Goal: Navigation & Orientation: Understand site structure

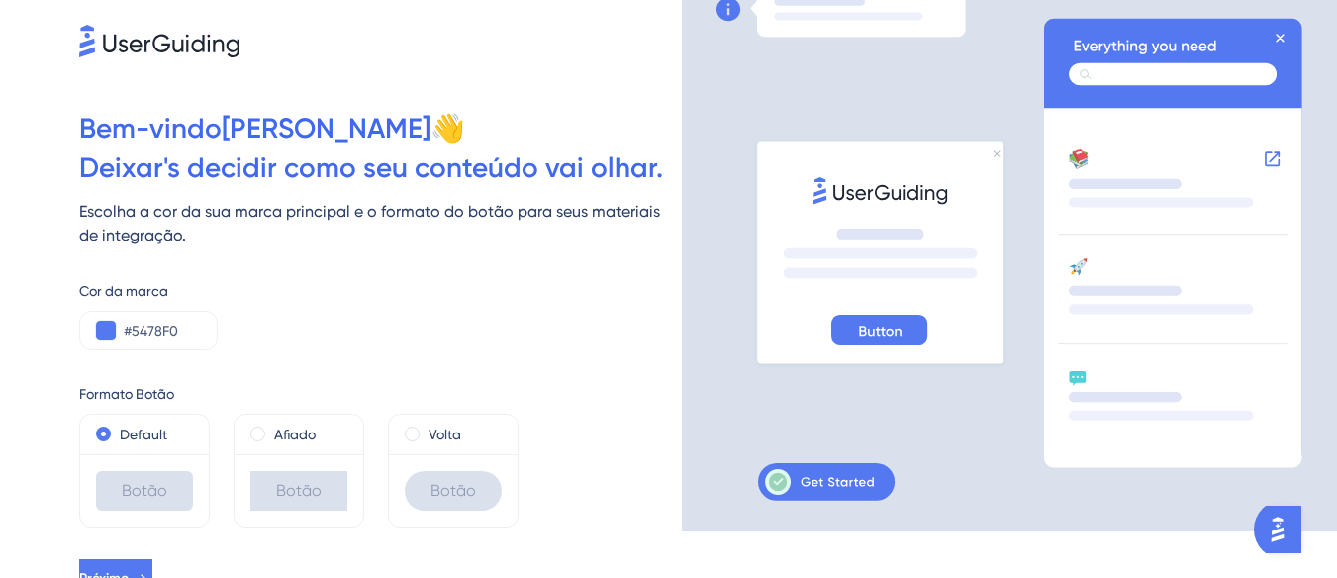
scroll to position [67, 0]
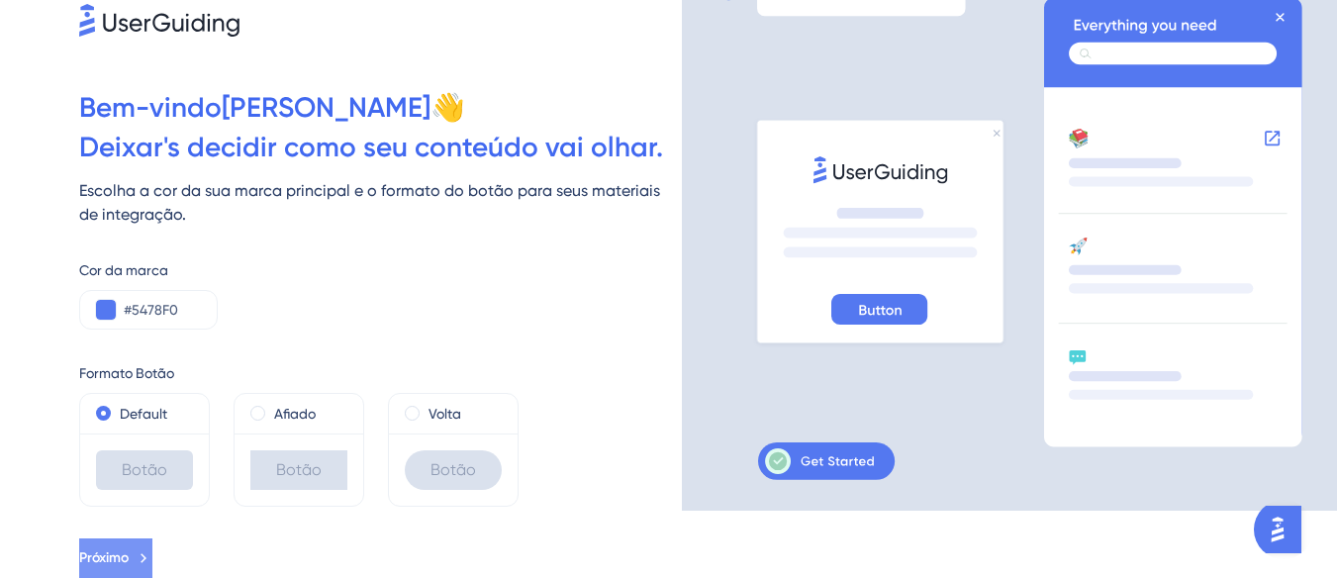
click at [117, 548] on span "Próximo" at bounding box center [103, 558] width 49 height 24
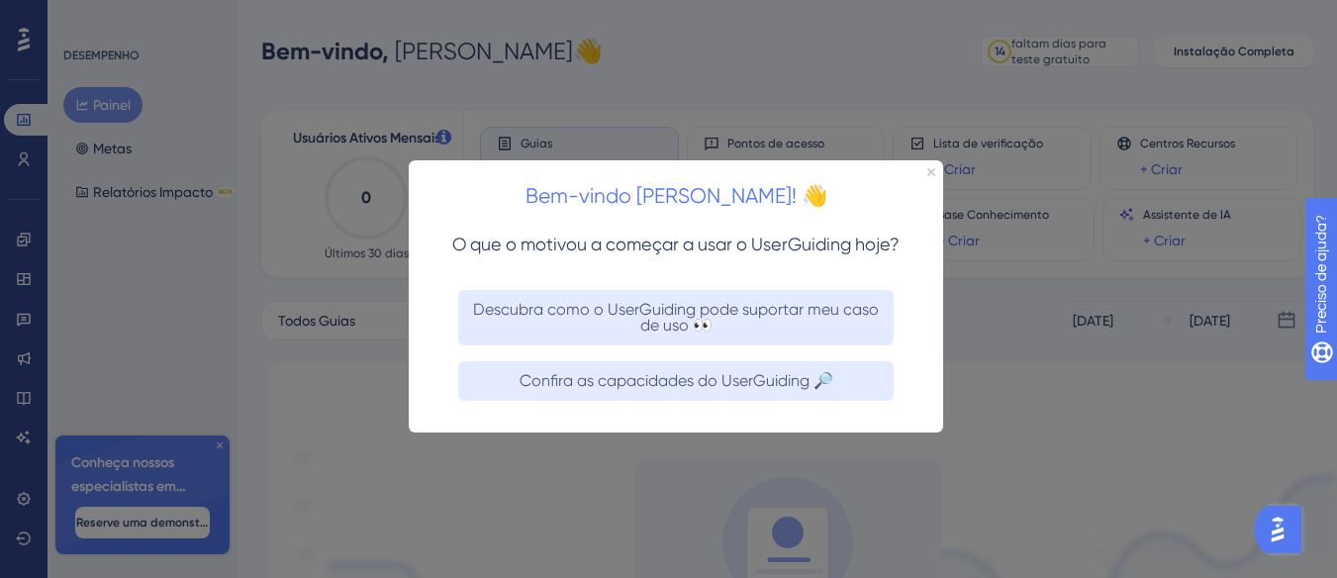
click at [690, 66] on div at bounding box center [668, 289] width 1337 height 578
click at [928, 169] on icon "Fechar visualização" at bounding box center [931, 171] width 8 height 8
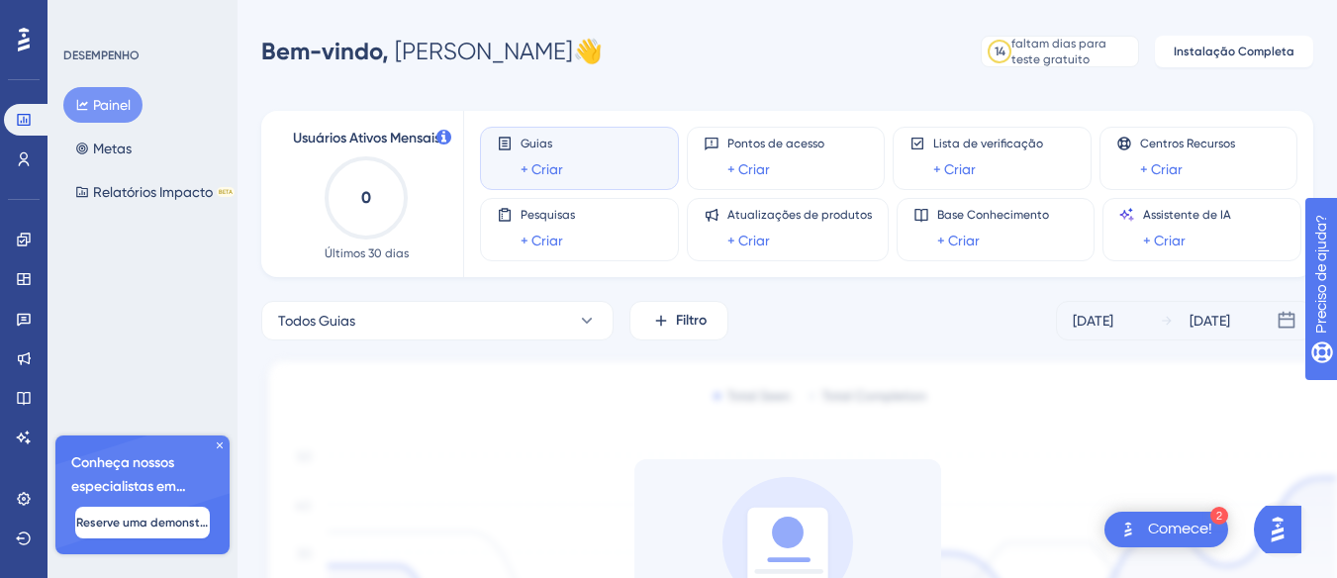
click at [543, 154] on div "Guias + Criar" at bounding box center [542, 159] width 43 height 46
click at [1263, 46] on font "Instalação Completa" at bounding box center [1234, 52] width 121 height 14
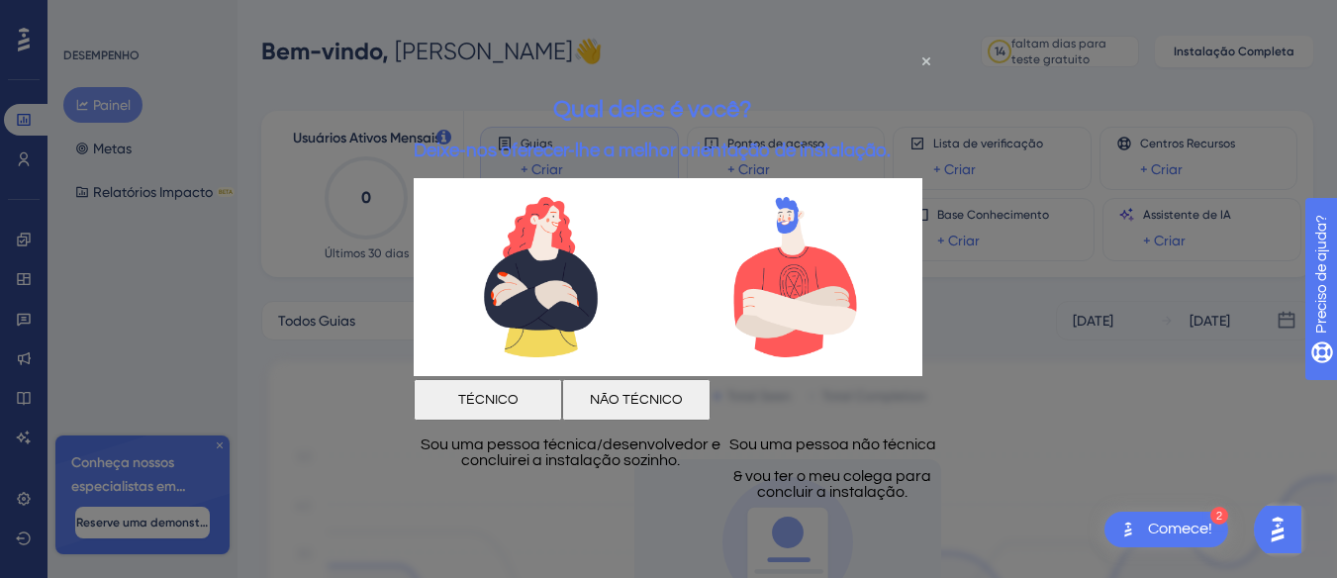
click at [531, 388] on button "TÉCNICO" at bounding box center [488, 400] width 148 height 42
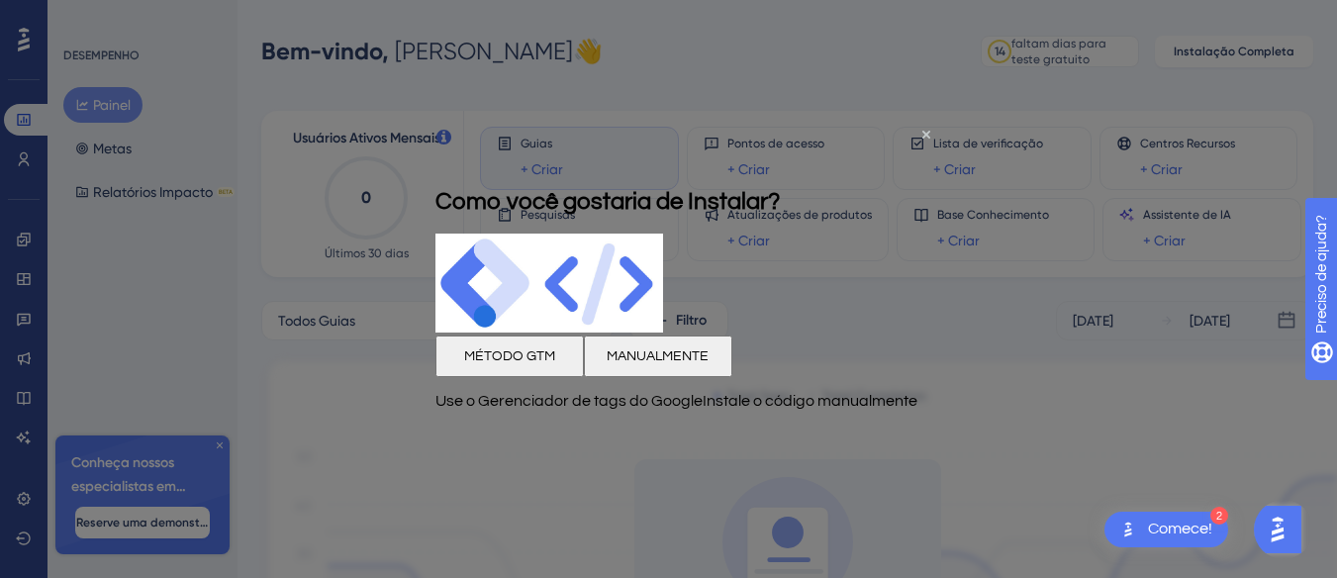
click at [780, 168] on div "Como você gostaria de Instalar?" at bounding box center [607, 200] width 344 height 64
click at [922, 130] on icon "Fechar visualização" at bounding box center [926, 134] width 8 height 8
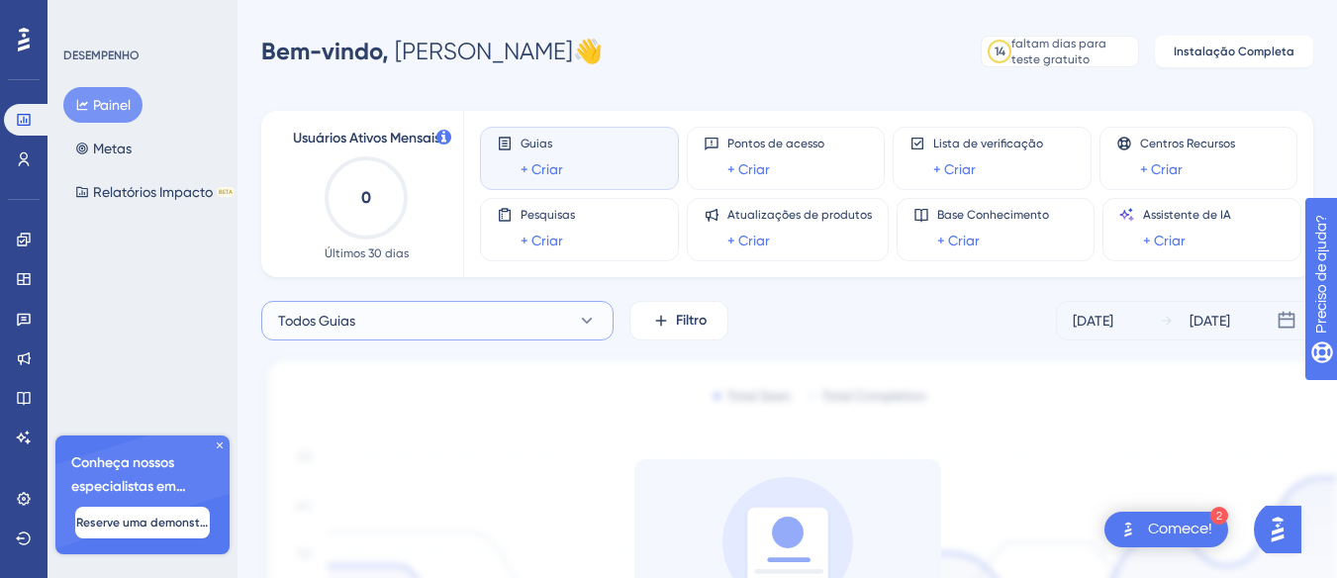
click at [348, 310] on span "Todos Guias" at bounding box center [316, 321] width 77 height 24
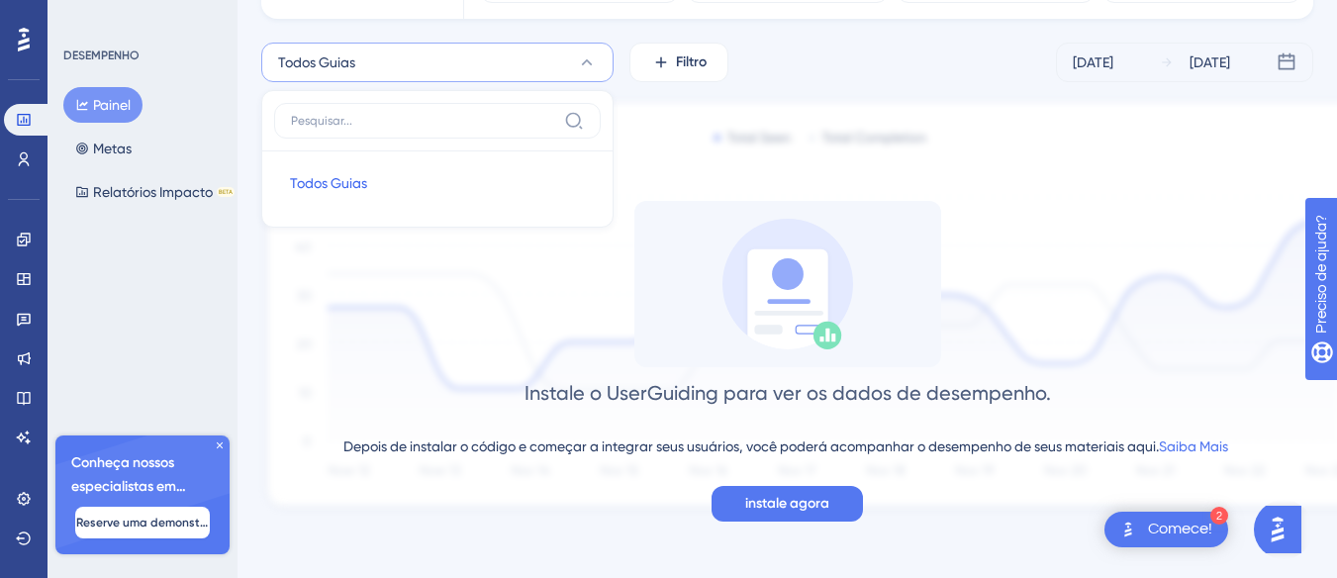
scroll to position [159, 0]
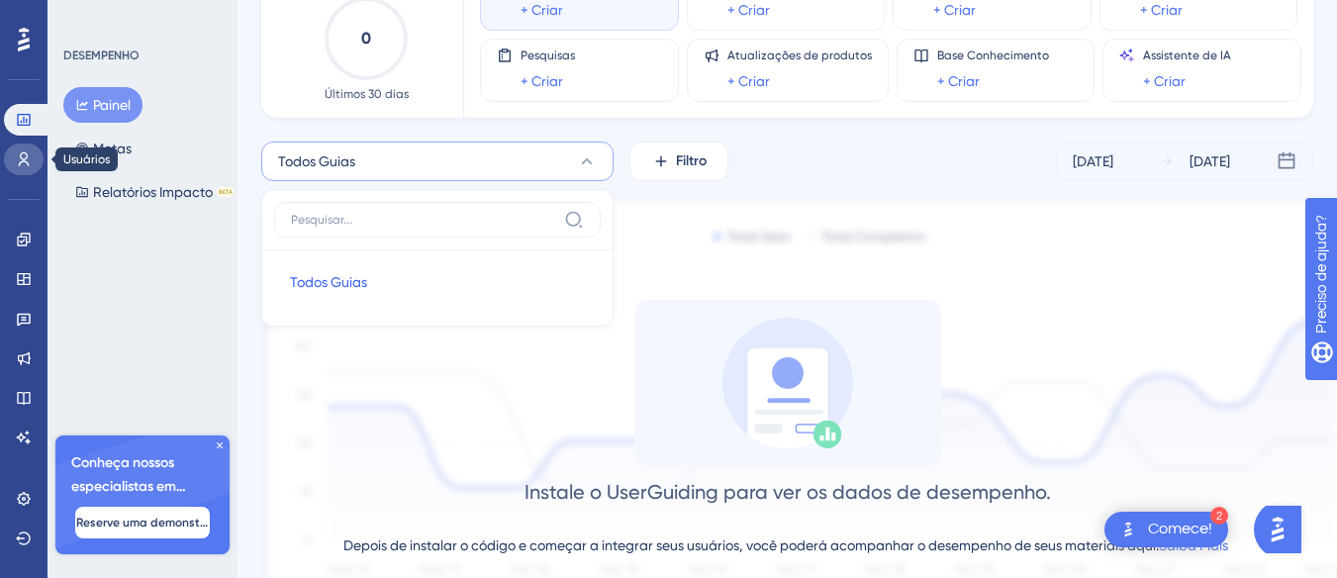
click at [25, 169] on link at bounding box center [24, 160] width 40 height 32
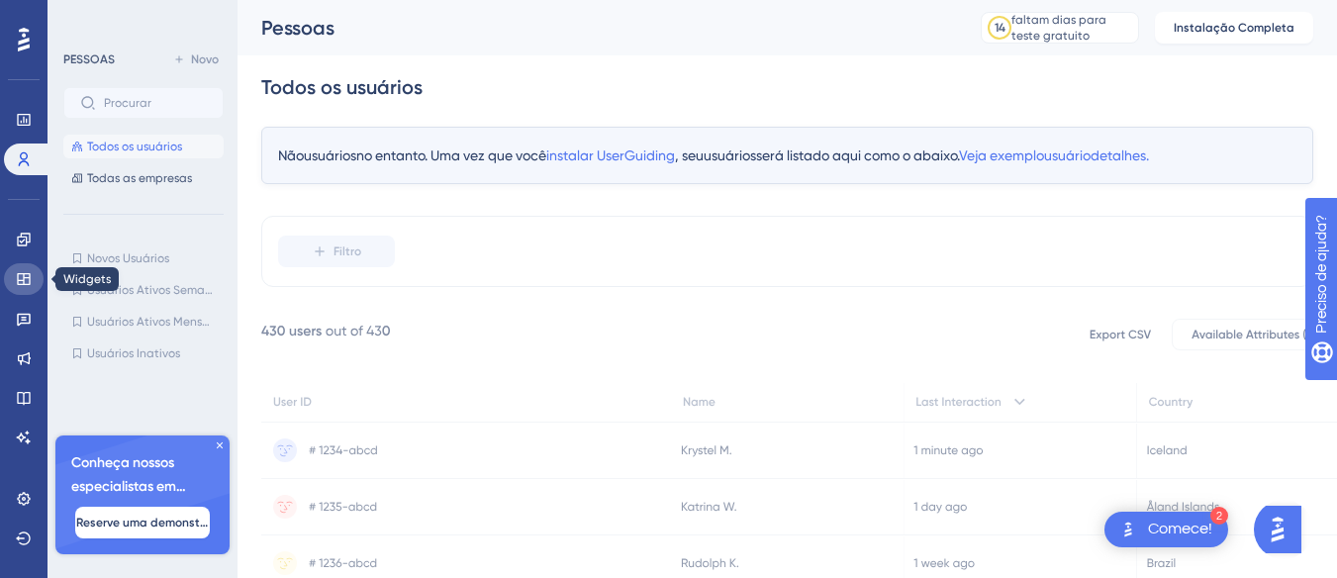
click at [24, 276] on icon at bounding box center [23, 279] width 13 height 12
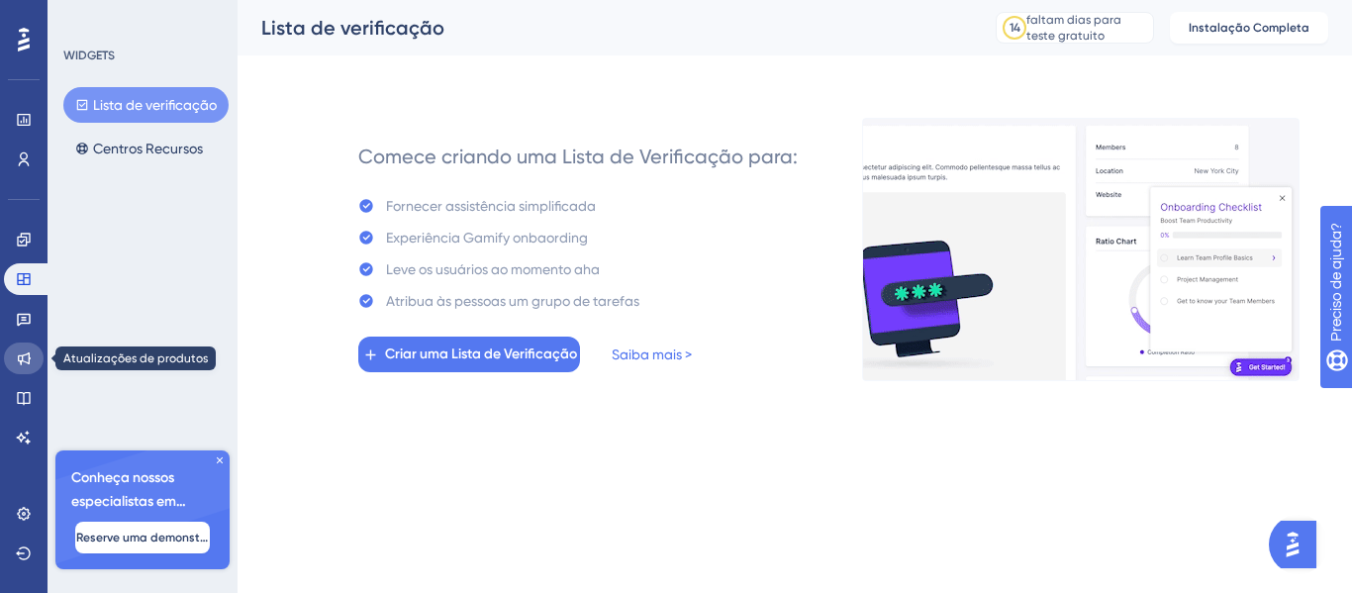
click at [27, 358] on icon at bounding box center [24, 358] width 16 height 16
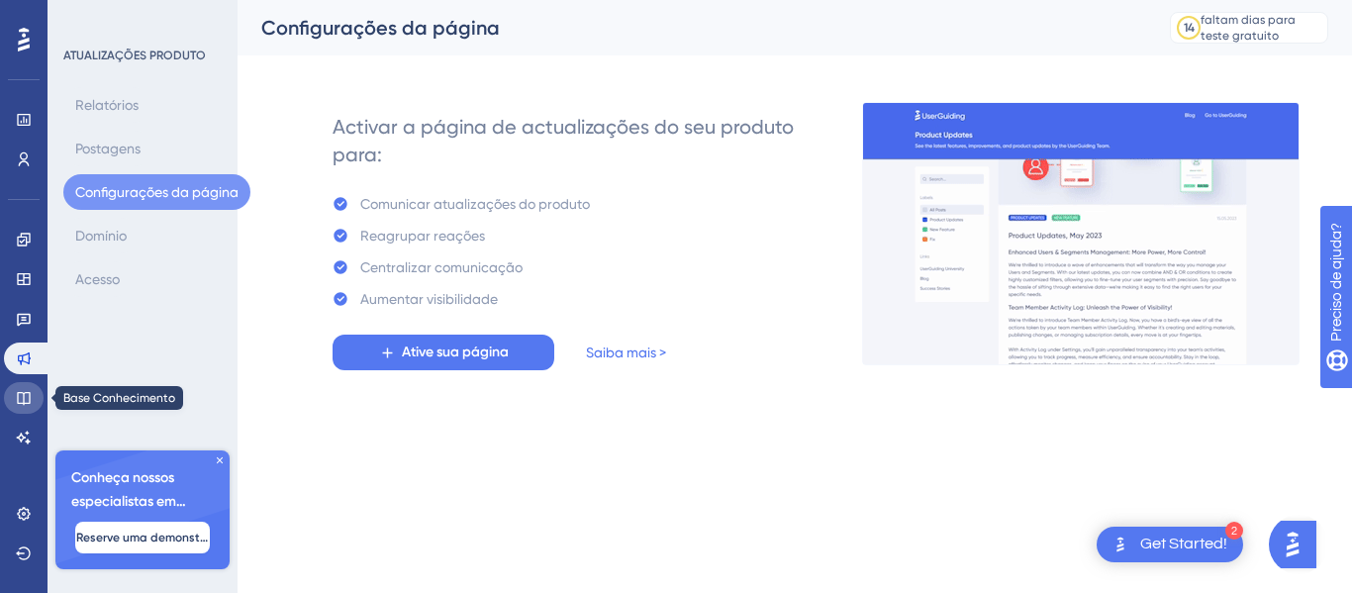
click at [15, 402] on link at bounding box center [24, 398] width 40 height 32
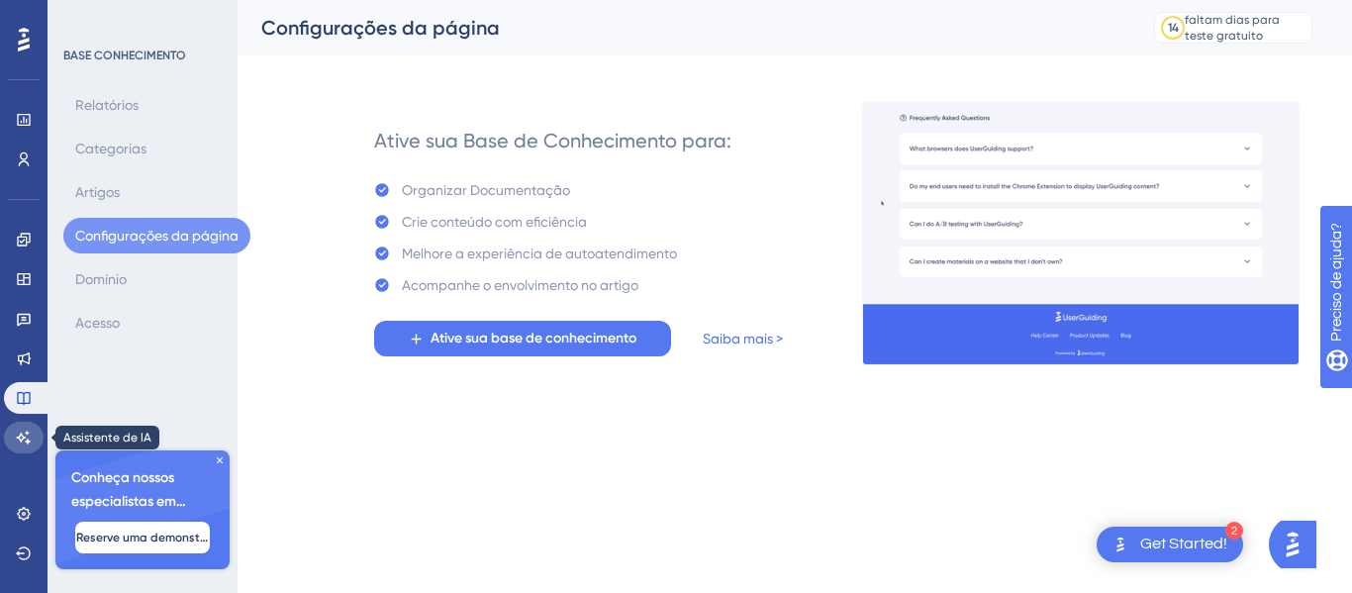
click at [36, 444] on link at bounding box center [24, 438] width 40 height 32
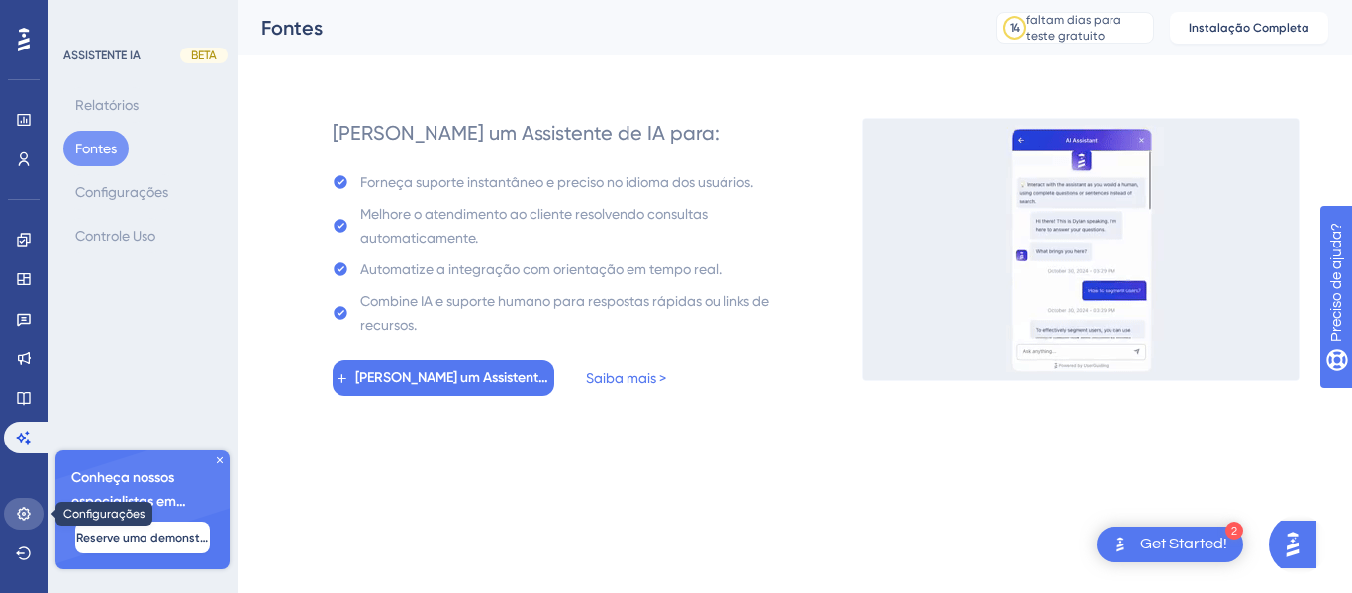
click at [20, 514] on icon at bounding box center [24, 514] width 16 height 16
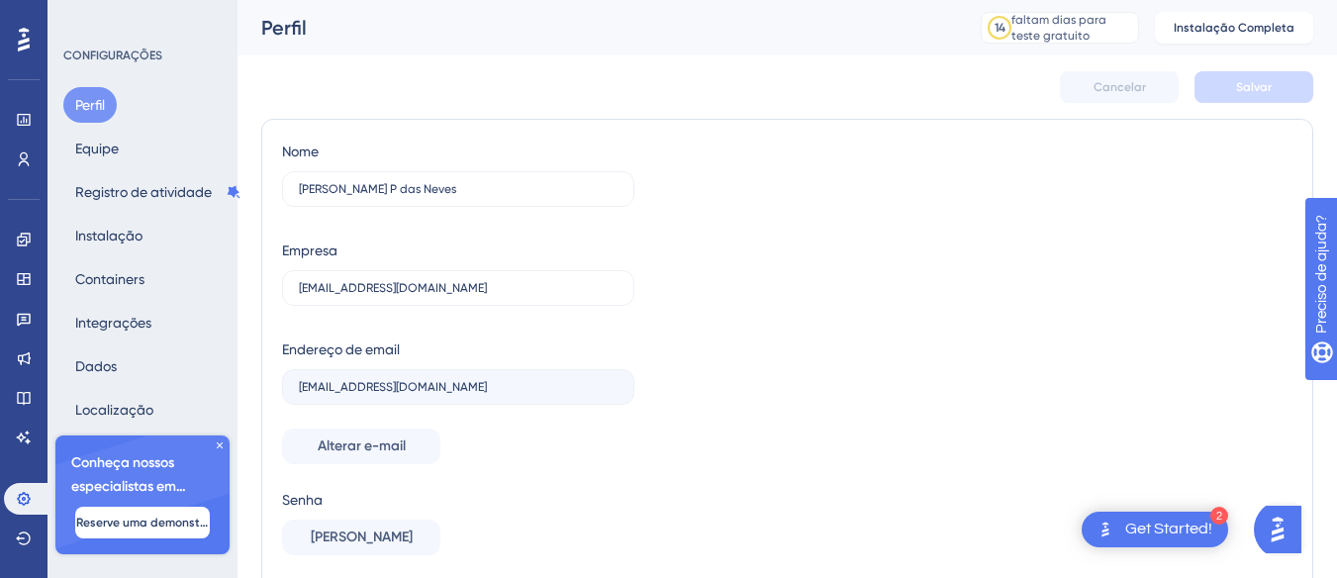
click at [598, 80] on div "Cancelar Salvar" at bounding box center [787, 86] width 1052 height 63
click at [17, 283] on icon at bounding box center [24, 279] width 16 height 16
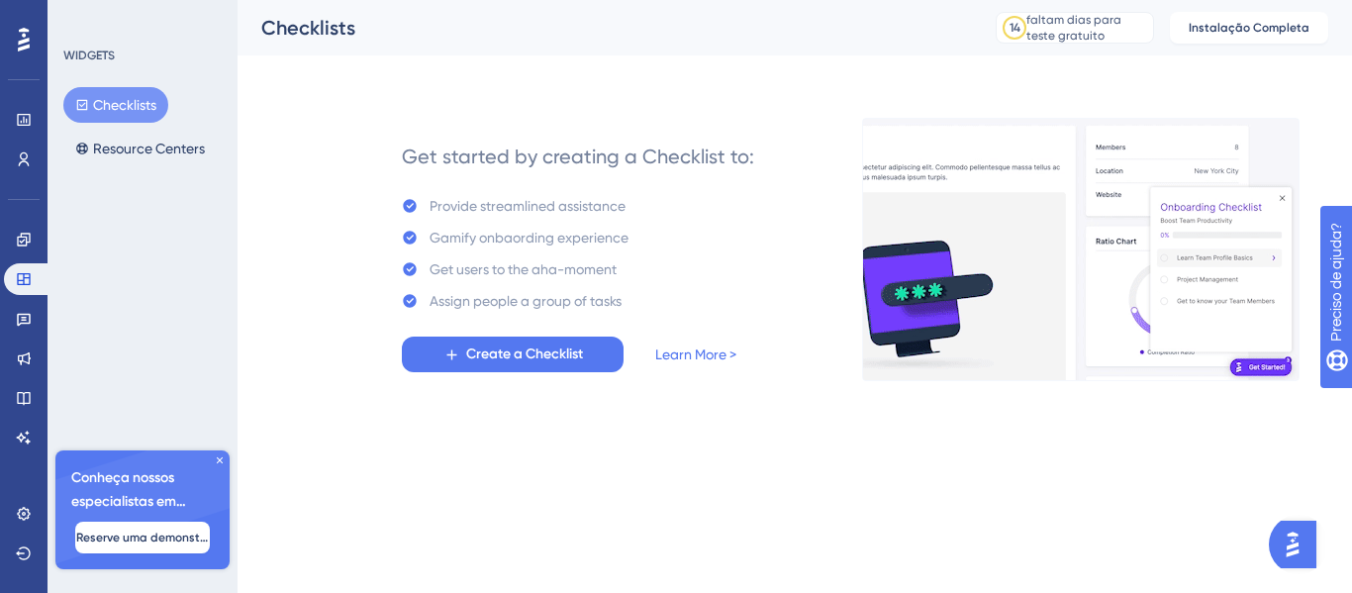
click at [675, 40] on div "Checklists" at bounding box center [603, 28] width 685 height 28
